Goal: Task Accomplishment & Management: Manage account settings

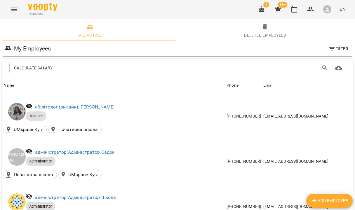
scroll to position [278, 0]
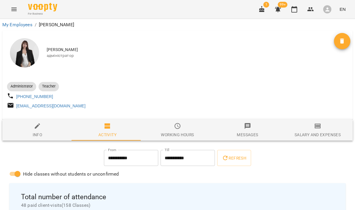
click at [21, 87] on span "Administrator" at bounding box center [21, 86] width 29 height 5
click at [40, 129] on icon "button" at bounding box center [37, 125] width 7 height 7
select select "**"
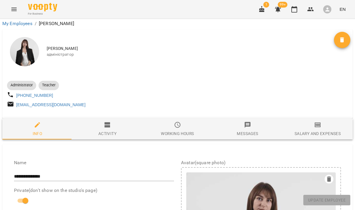
scroll to position [283, 0]
click at [331, 203] on span "Update Employee" at bounding box center [327, 200] width 38 height 7
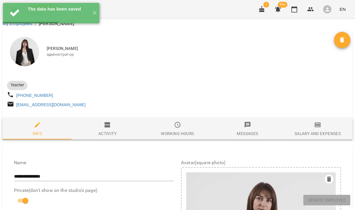
scroll to position [424, 0]
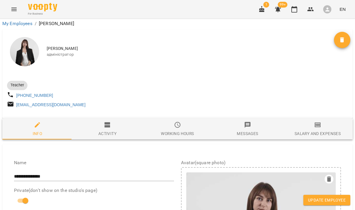
click at [330, 199] on span "Update Employee" at bounding box center [327, 200] width 38 height 7
click at [332, 198] on span "Update Employee" at bounding box center [327, 200] width 38 height 7
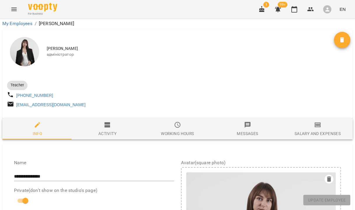
scroll to position [0, 0]
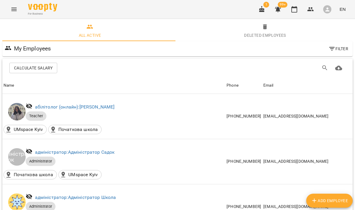
scroll to position [568, 0]
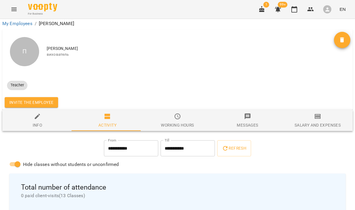
scroll to position [35, 0]
click at [36, 122] on div "Info" at bounding box center [38, 125] width 10 height 7
select select "**"
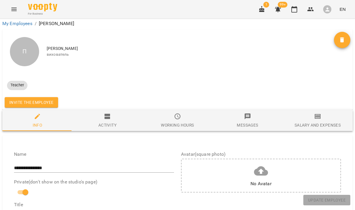
scroll to position [383, 0]
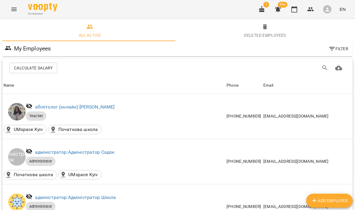
scroll to position [406, 0]
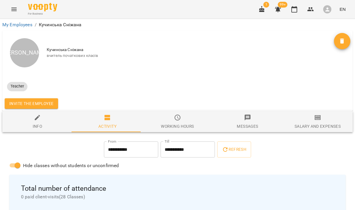
click at [31, 116] on span "Info" at bounding box center [37, 122] width 63 height 16
select select "**"
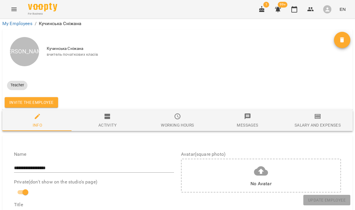
scroll to position [476, 0]
click at [315, 199] on span "Update Employee" at bounding box center [327, 200] width 38 height 7
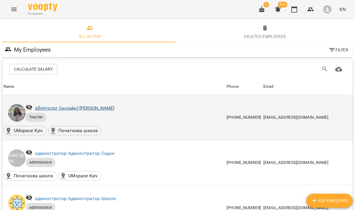
click at [85, 107] on link "абілітолог (онлайн): [PERSON_NAME]" at bounding box center [75, 108] width 80 height 6
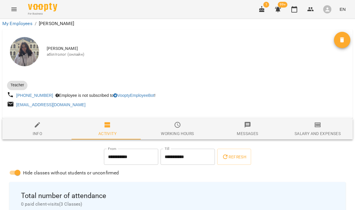
scroll to position [69, 0]
click at [37, 130] on div "Info" at bounding box center [38, 133] width 10 height 7
select select "**"
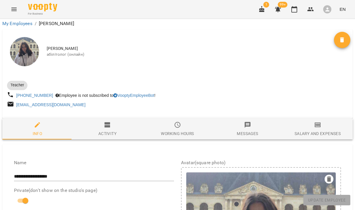
scroll to position [0, 0]
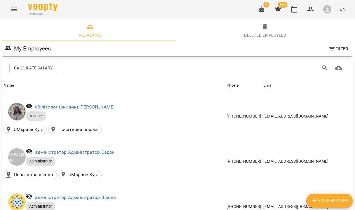
scroll to position [454, 0]
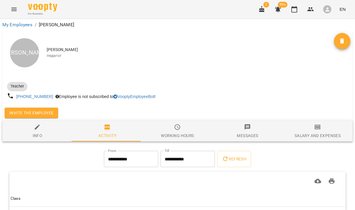
scroll to position [1, 0]
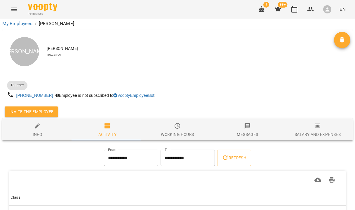
click at [36, 129] on span "Info" at bounding box center [37, 130] width 63 height 16
select select "**"
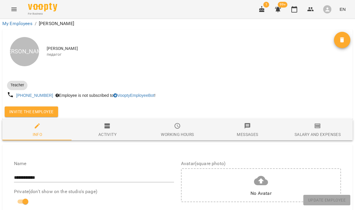
scroll to position [501, 0]
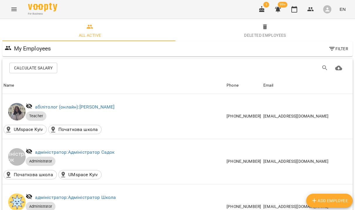
scroll to position [236, 0]
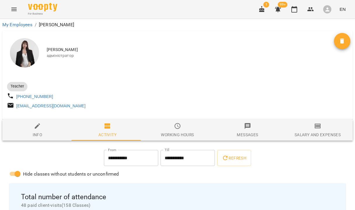
click at [41, 133] on span "Info" at bounding box center [37, 130] width 63 height 16
select select "**"
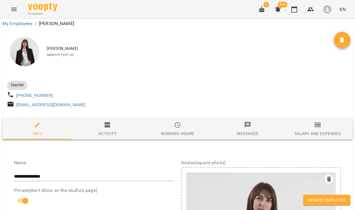
scroll to position [402, 0]
click at [346, 10] on button "EN" at bounding box center [342, 9] width 11 height 11
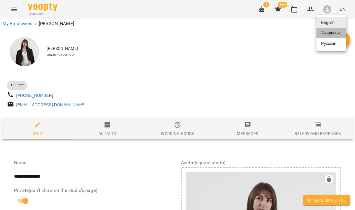
click at [331, 34] on div "Українська" at bounding box center [331, 33] width 30 height 10
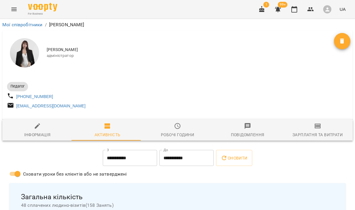
click at [29, 131] on span "Інформація" at bounding box center [37, 130] width 63 height 16
select select "**"
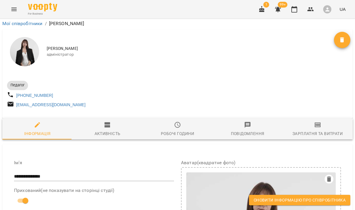
scroll to position [415, 0]
click at [283, 199] on span "Оновити інформацію про співробітника" at bounding box center [299, 200] width 92 height 7
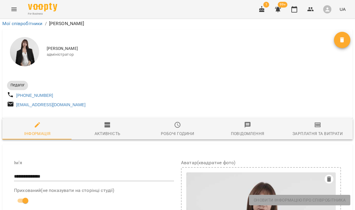
scroll to position [424, 0]
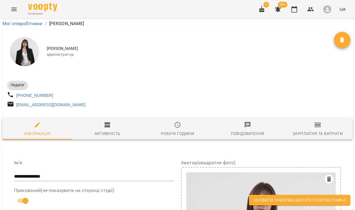
click at [296, 197] on span "Оновити інформацію про співробітника" at bounding box center [299, 200] width 92 height 7
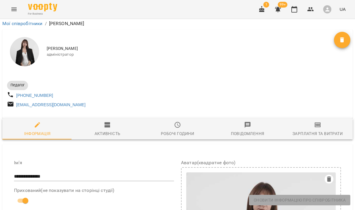
scroll to position [0, 0]
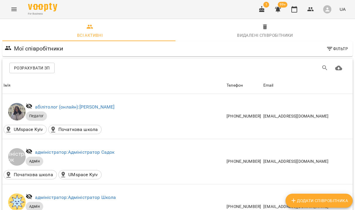
scroll to position [131, 0]
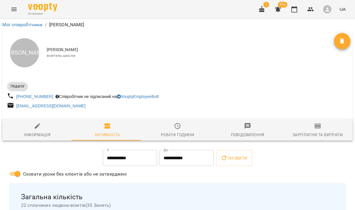
scroll to position [101, 0]
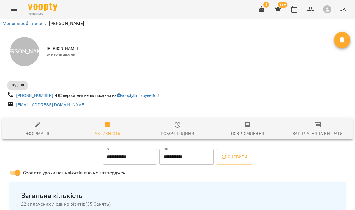
click at [37, 121] on span "Інформація" at bounding box center [37, 129] width 63 height 16
select select "**"
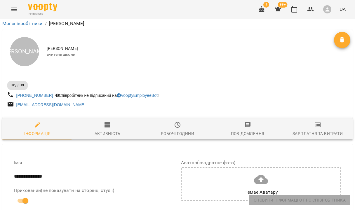
scroll to position [464, 0]
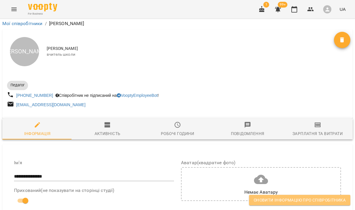
click at [274, 199] on span "Оновити інформацію про співробітника" at bounding box center [299, 200] width 92 height 7
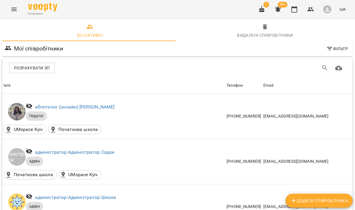
scroll to position [194, 0]
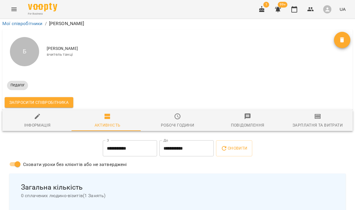
scroll to position [61, 0]
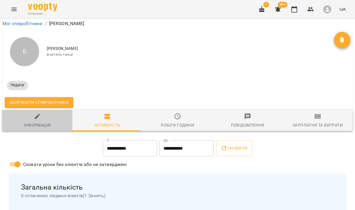
click at [43, 113] on span "Інформація" at bounding box center [37, 121] width 63 height 16
select select "**"
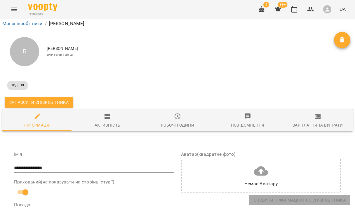
scroll to position [438, 0]
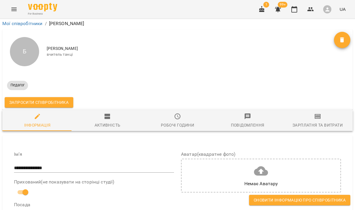
drag, startPoint x: 252, startPoint y: 156, endPoint x: 257, endPoint y: 177, distance: 21.2
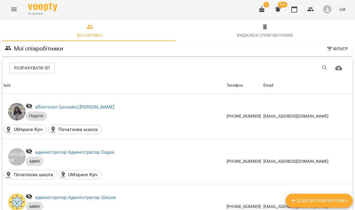
scroll to position [487, 0]
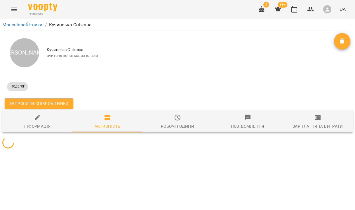
click at [46, 122] on span "Інформація" at bounding box center [37, 122] width 63 height 16
select select "**"
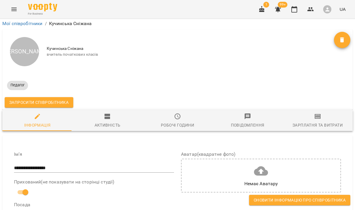
scroll to position [346, 0]
click at [266, 199] on span "Оновити інформацію про співробітника" at bounding box center [299, 200] width 92 height 7
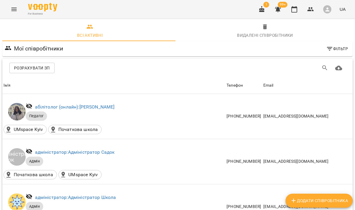
scroll to position [782, 0]
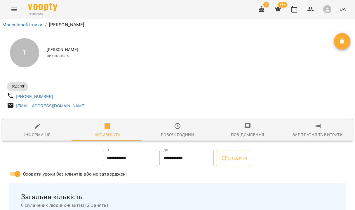
scroll to position [1, 0]
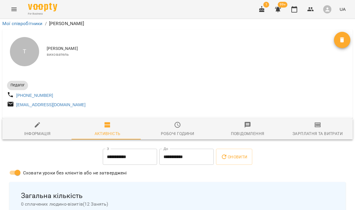
click at [54, 129] on span "Інформація" at bounding box center [37, 129] width 63 height 16
select select "**"
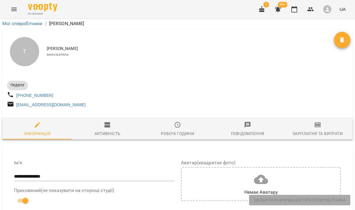
scroll to position [435, 0]
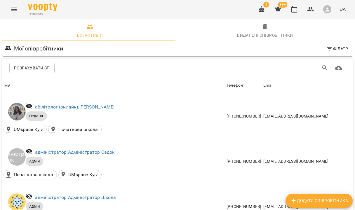
scroll to position [835, 0]
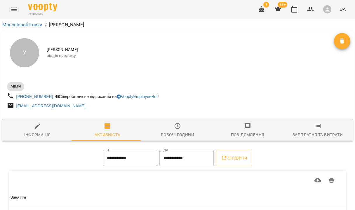
click at [44, 127] on span "Інформація" at bounding box center [37, 130] width 63 height 16
select select "**"
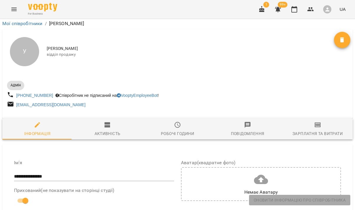
scroll to position [411, 0]
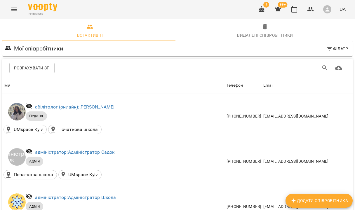
scroll to position [962, 0]
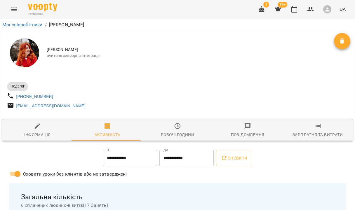
click at [33, 133] on div "Інформація" at bounding box center [37, 134] width 27 height 7
select select "**"
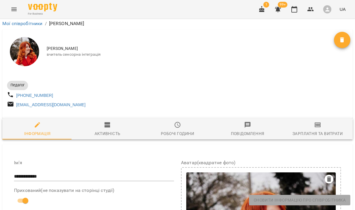
scroll to position [480, 0]
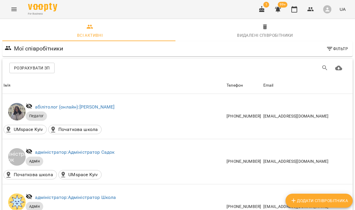
scroll to position [333, 0]
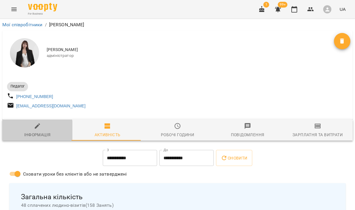
click at [28, 135] on div "Інформація" at bounding box center [37, 134] width 27 height 7
select select "**"
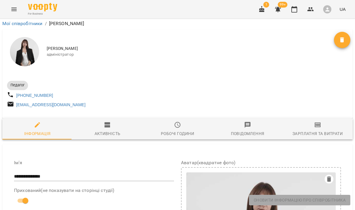
scroll to position [341, 0]
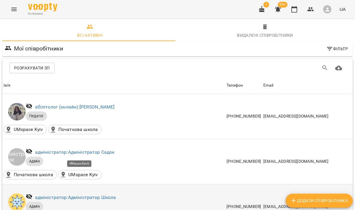
scroll to position [69, 0]
